Goal: Information Seeking & Learning: Learn about a topic

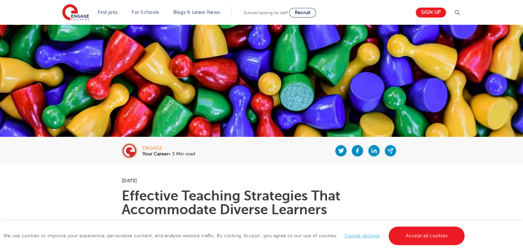
scroll to position [75, 0]
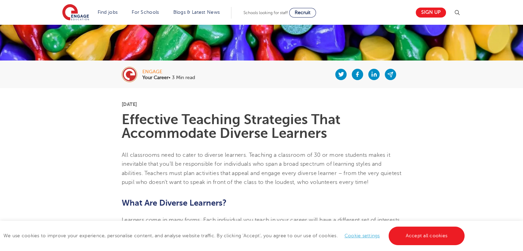
scroll to position [106, 0]
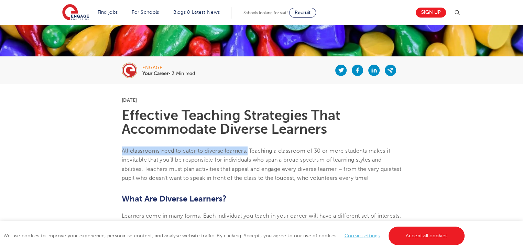
drag, startPoint x: 122, startPoint y: 150, endPoint x: 247, endPoint y: 152, distance: 125.5
click at [247, 152] on span "All classrooms need to cater to diverse learners. Teaching a classroom of 30 or…" at bounding box center [262, 164] width 280 height 33
copy span "All classrooms need to cater to diverse learners."
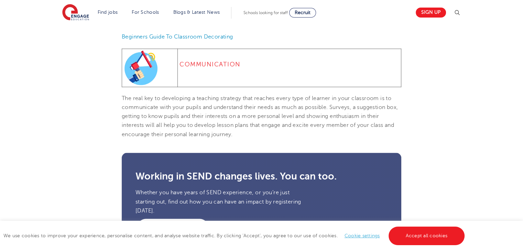
scroll to position [1115, 0]
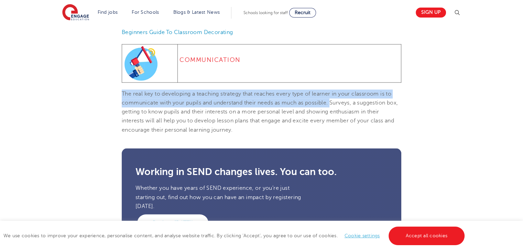
drag, startPoint x: 122, startPoint y: 100, endPoint x: 333, endPoint y: 108, distance: 211.0
click at [333, 108] on span "The real key to developing a teaching strategy that reaches every type of learn…" at bounding box center [260, 112] width 276 height 42
copy span "The real key to developing a teaching strategy that reaches every type of learn…"
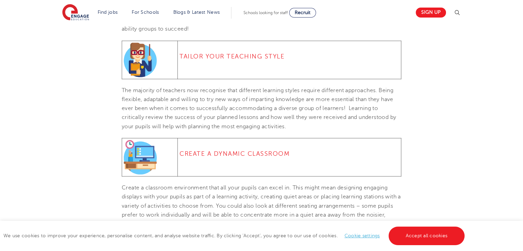
scroll to position [792, 0]
